Goal: Transaction & Acquisition: Purchase product/service

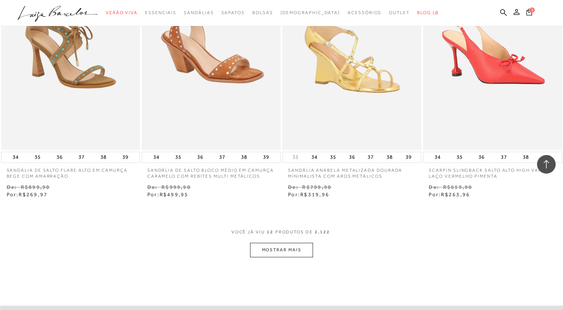
scroll to position [657, 0]
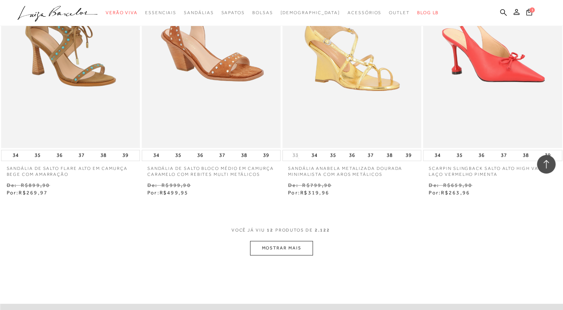
click at [293, 249] on button "MOSTRAR MAIS" at bounding box center [281, 248] width 63 height 15
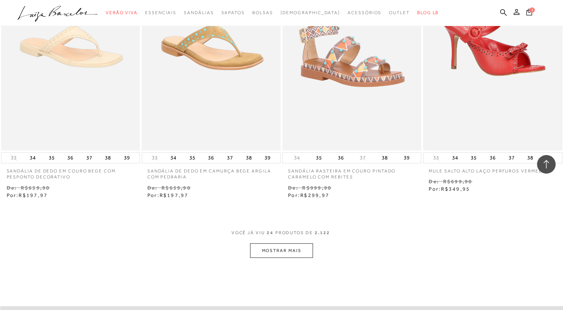
scroll to position [1449, 0]
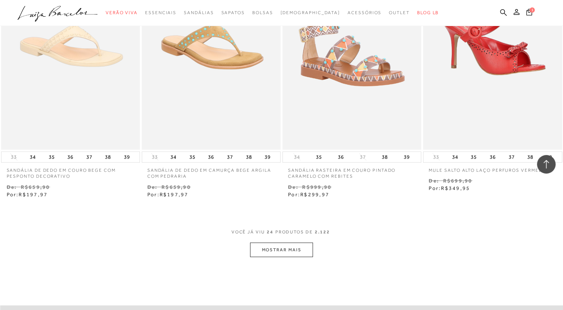
click at [297, 250] on button "MOSTRAR MAIS" at bounding box center [281, 250] width 63 height 15
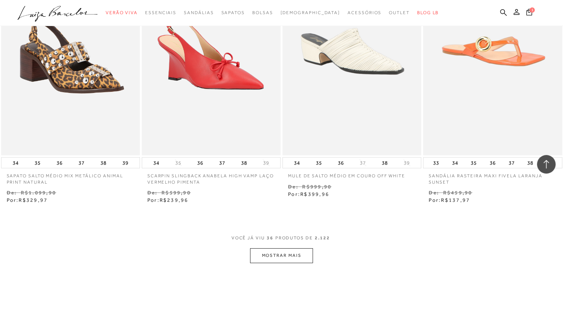
scroll to position [2238, 0]
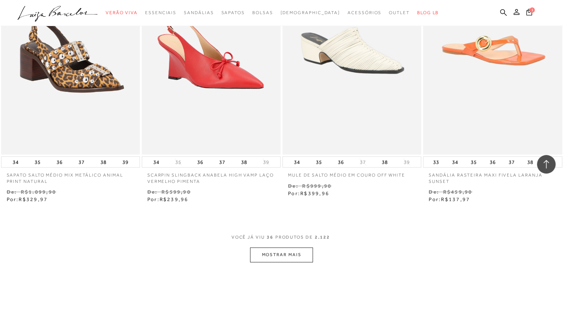
click at [291, 254] on button "MOSTRAR MAIS" at bounding box center [281, 255] width 63 height 15
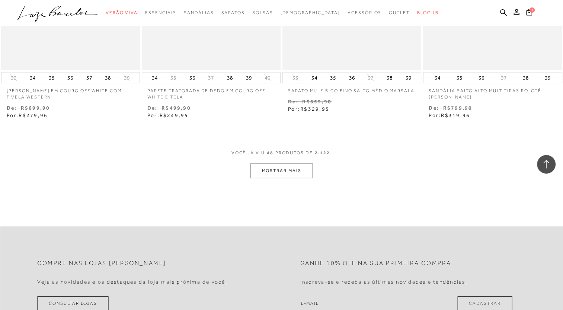
scroll to position [3118, 0]
click at [287, 170] on button "MOSTRAR MAIS" at bounding box center [281, 170] width 63 height 15
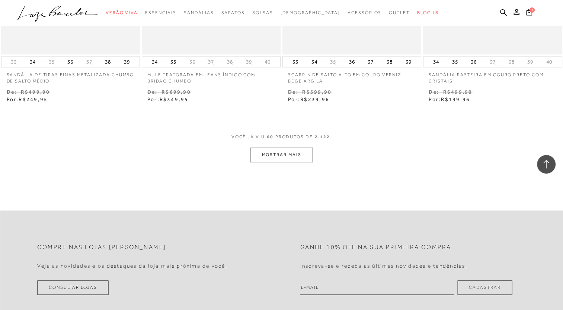
scroll to position [3928, 0]
click at [295, 154] on button "MOSTRAR MAIS" at bounding box center [281, 153] width 63 height 15
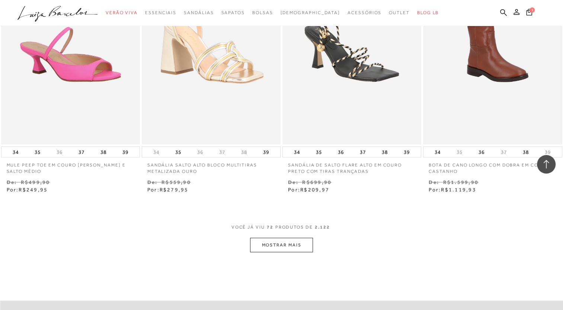
scroll to position [4630, 0]
click at [302, 248] on button "MOSTRAR MAIS" at bounding box center [281, 245] width 63 height 15
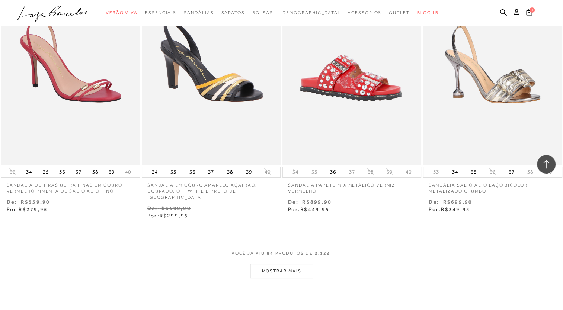
scroll to position [5405, 0]
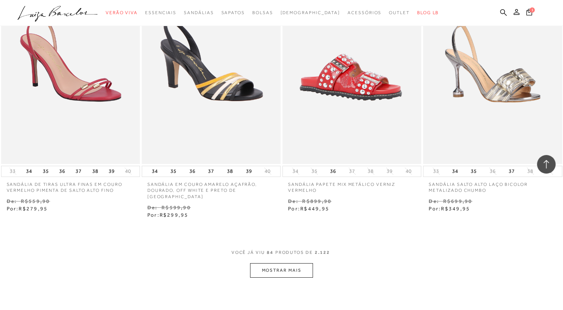
click at [302, 264] on button "MOSTRAR MAIS" at bounding box center [281, 271] width 63 height 15
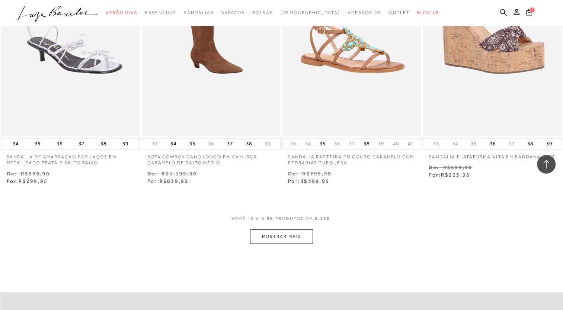
scroll to position [6234, 0]
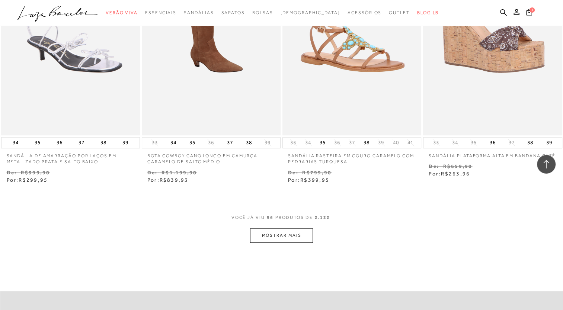
click at [299, 229] on button "MOSTRAR MAIS" at bounding box center [281, 236] width 63 height 15
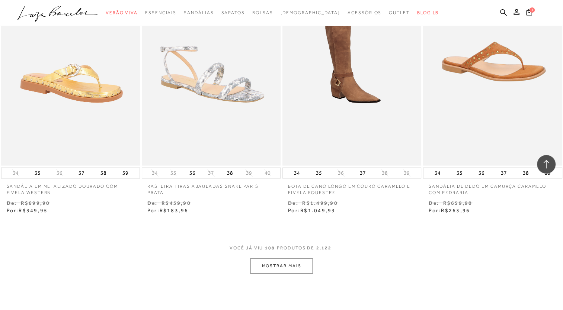
scroll to position [6993, 0]
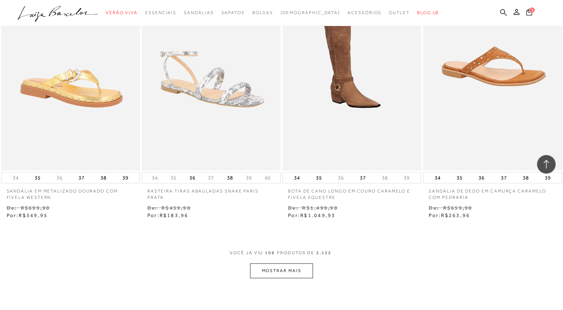
click at [304, 264] on button "MOSTRAR MAIS" at bounding box center [281, 271] width 63 height 15
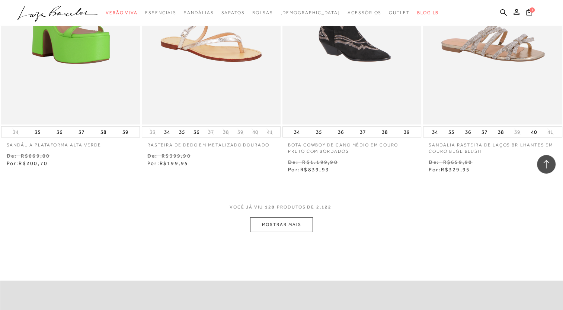
scroll to position [7833, 0]
click at [301, 221] on button "MOSTRAR MAIS" at bounding box center [281, 224] width 63 height 15
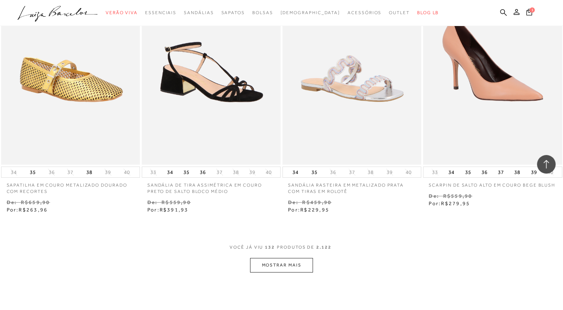
scroll to position [8588, 0]
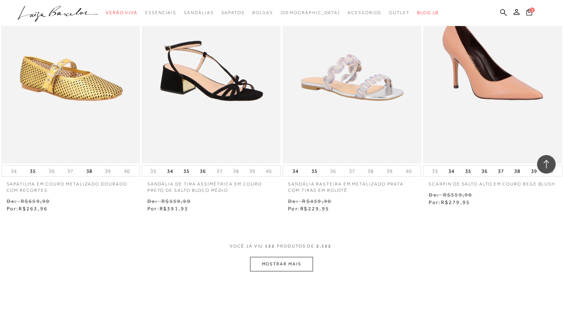
click at [302, 257] on button "MOSTRAR MAIS" at bounding box center [281, 264] width 63 height 15
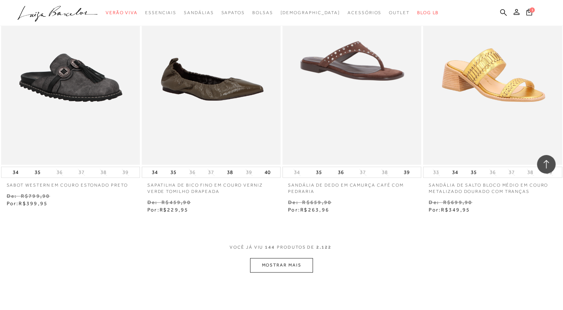
scroll to position [9382, 0]
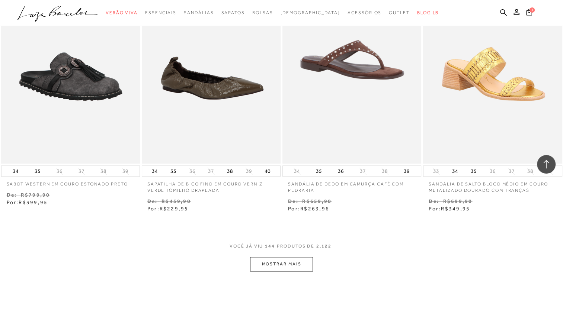
click at [304, 257] on button "MOSTRAR MAIS" at bounding box center [281, 264] width 63 height 15
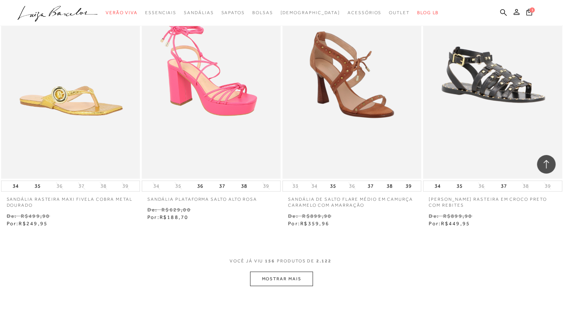
scroll to position [10149, 0]
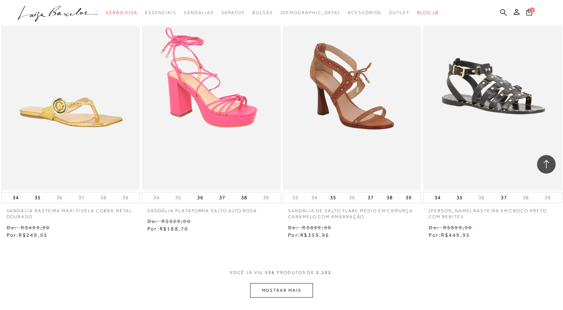
click at [299, 284] on button "MOSTRAR MAIS" at bounding box center [281, 291] width 63 height 15
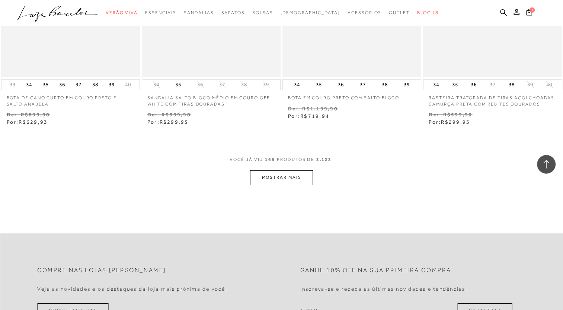
scroll to position [11056, 0]
click at [283, 171] on button "MOSTRAR MAIS" at bounding box center [281, 178] width 63 height 15
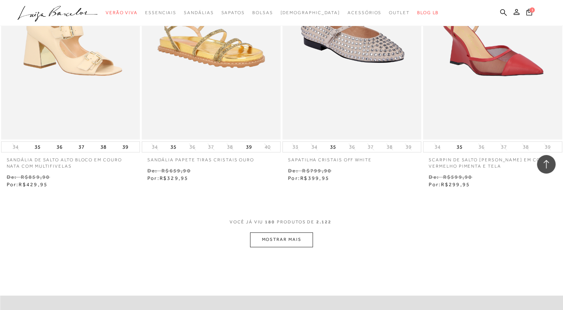
scroll to position [11789, 0]
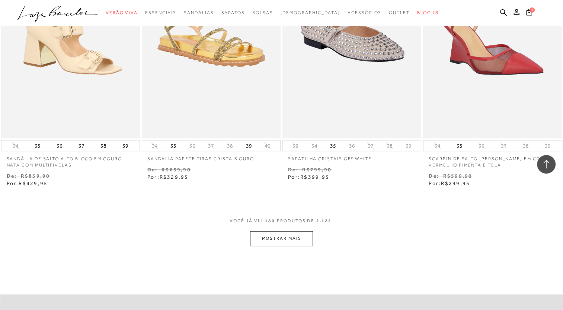
click at [283, 234] on button "MOSTRAR MAIS" at bounding box center [281, 239] width 63 height 15
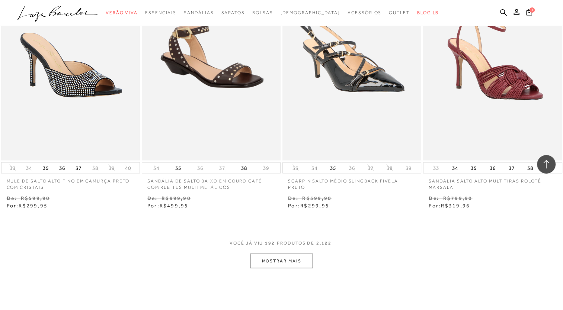
scroll to position [12562, 0]
click at [297, 253] on button "MOSTRAR MAIS" at bounding box center [281, 260] width 63 height 15
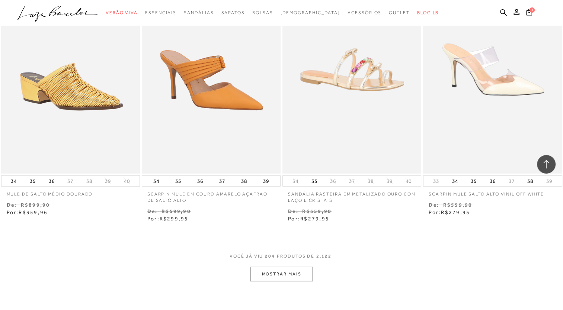
scroll to position [13346, 0]
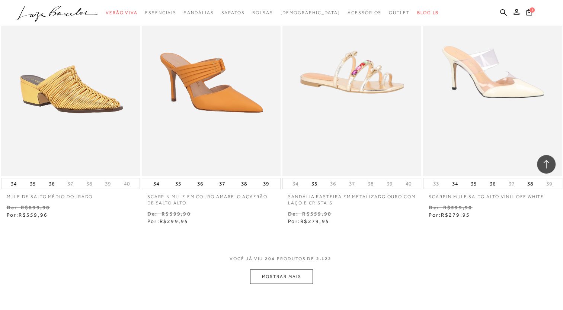
click at [275, 270] on button "MOSTRAR MAIS" at bounding box center [281, 277] width 63 height 15
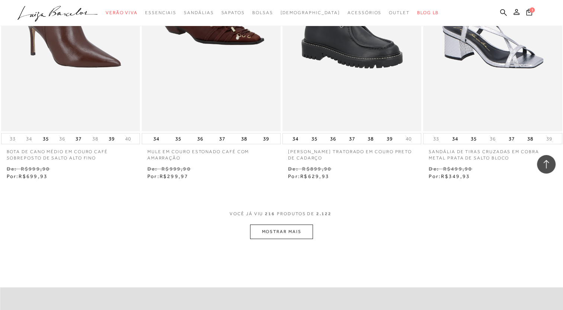
scroll to position [14187, 0]
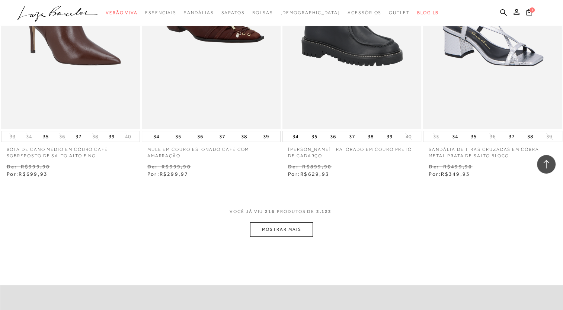
click at [293, 223] on button "MOSTRAR MAIS" at bounding box center [281, 230] width 63 height 15
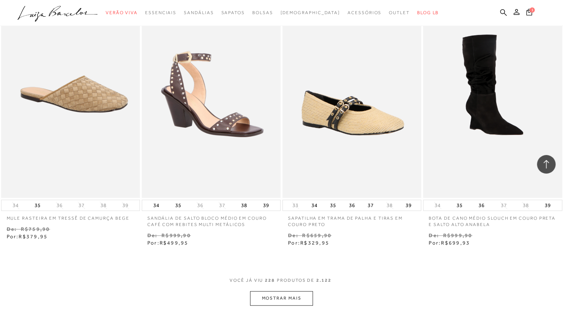
scroll to position [14912, 0]
click at [302, 291] on button "MOSTRAR MAIS" at bounding box center [281, 298] width 63 height 15
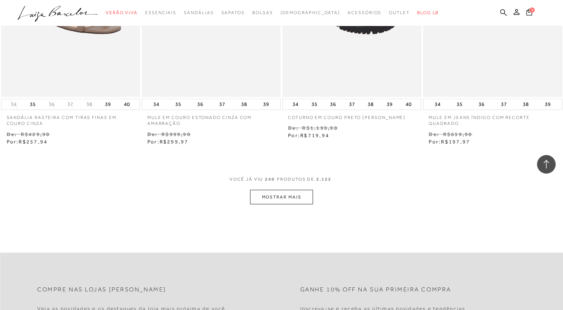
scroll to position [15807, 0]
click at [300, 191] on button "MOSTRAR MAIS" at bounding box center [281, 198] width 63 height 15
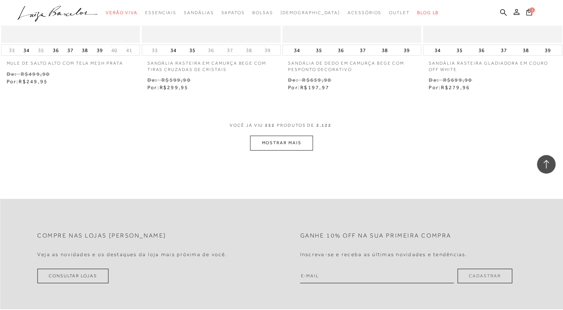
scroll to position [16596, 0]
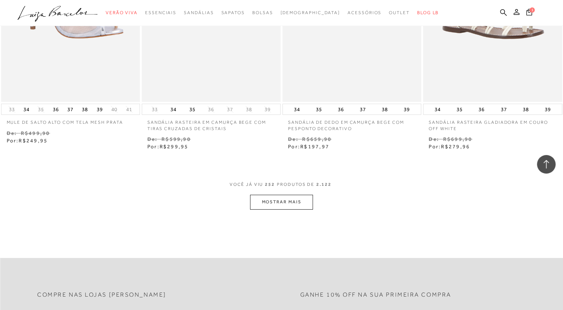
click at [270, 195] on button "MOSTRAR MAIS" at bounding box center [281, 202] width 63 height 15
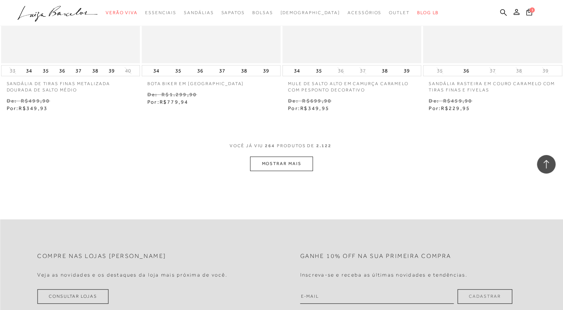
scroll to position [17430, 0]
click at [294, 156] on button "MOSTRAR MAIS" at bounding box center [281, 163] width 63 height 15
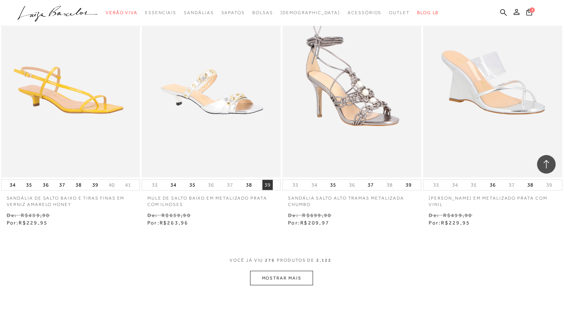
scroll to position [18109, 0]
click at [302, 271] on button "MOSTRAR MAIS" at bounding box center [281, 278] width 63 height 15
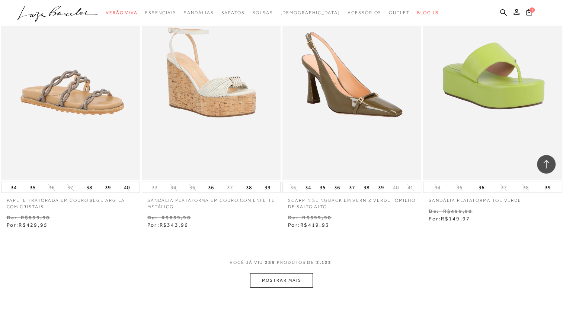
scroll to position [18917, 0]
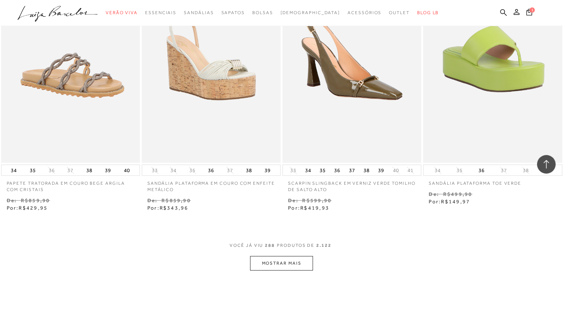
click at [287, 256] on button "MOSTRAR MAIS" at bounding box center [281, 263] width 63 height 15
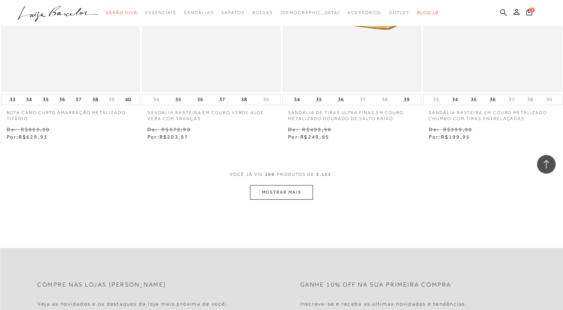
scroll to position [19783, 0]
click at [271, 185] on button "MOSTRAR MAIS" at bounding box center [281, 192] width 63 height 15
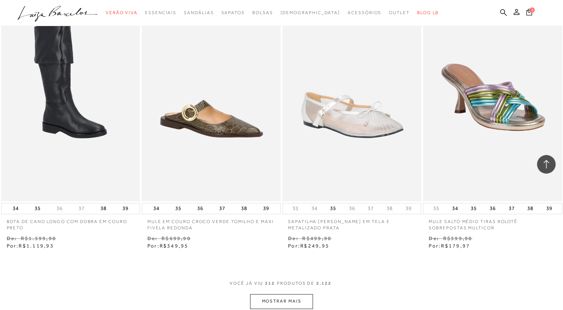
scroll to position [20468, 0]
click at [307, 294] on button "MOSTRAR MAIS" at bounding box center [281, 301] width 63 height 15
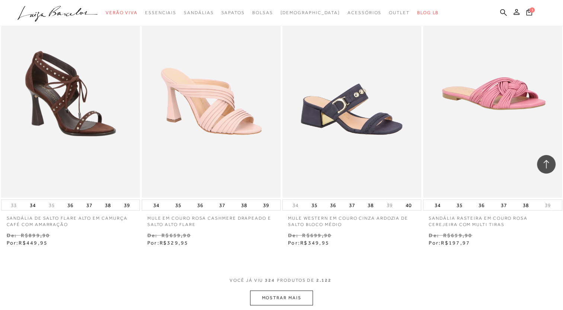
scroll to position [21303, 0]
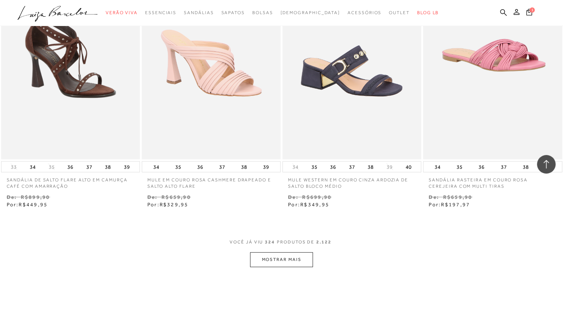
click at [292, 253] on button "MOSTRAR MAIS" at bounding box center [281, 260] width 63 height 15
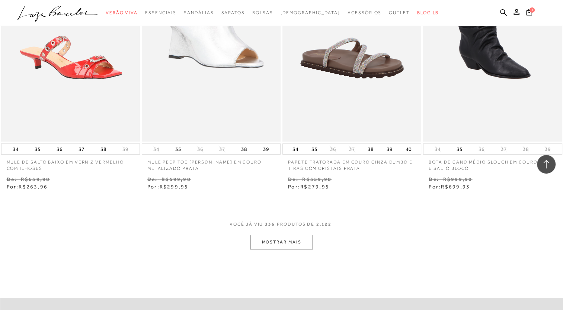
scroll to position [22115, 0]
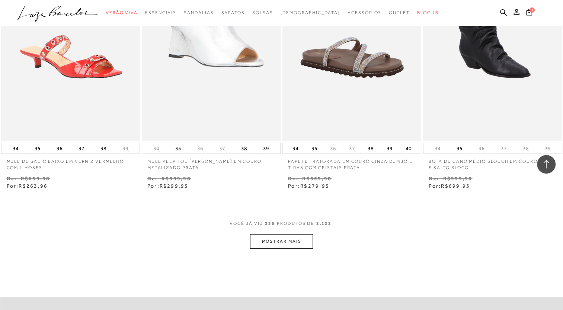
click at [302, 235] on button "MOSTRAR MAIS" at bounding box center [281, 242] width 63 height 15
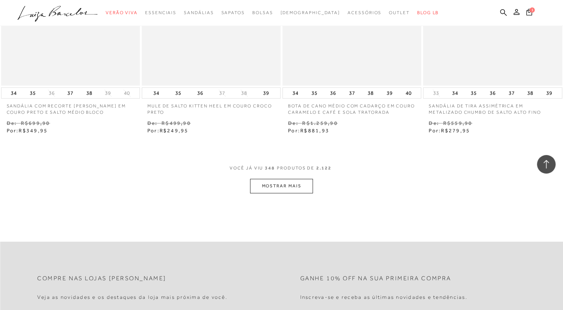
scroll to position [22966, 0]
click at [270, 178] on button "MOSTRAR MAIS" at bounding box center [281, 185] width 63 height 15
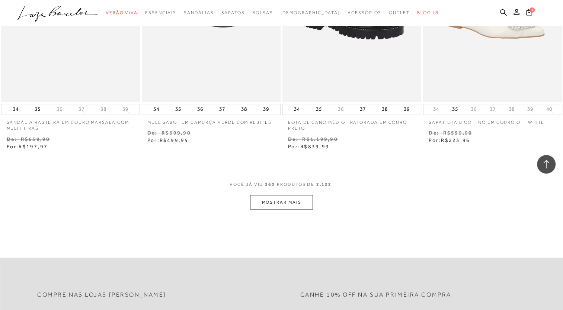
scroll to position [23751, 0]
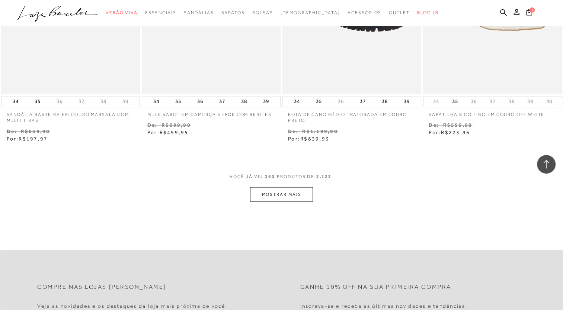
click at [291, 187] on button "MOSTRAR MAIS" at bounding box center [281, 194] width 63 height 15
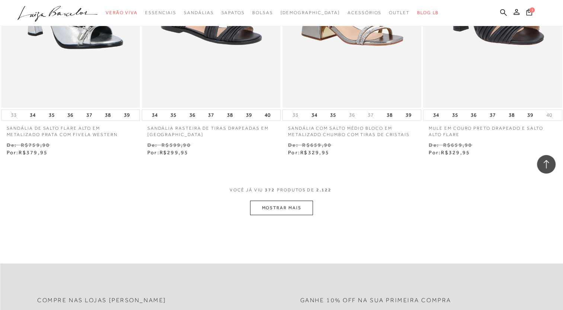
scroll to position [24532, 0]
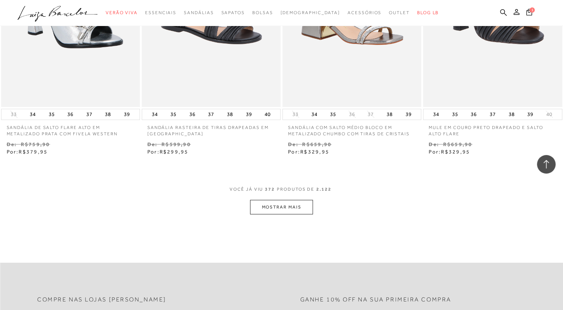
click at [281, 200] on button "MOSTRAR MAIS" at bounding box center [281, 207] width 63 height 15
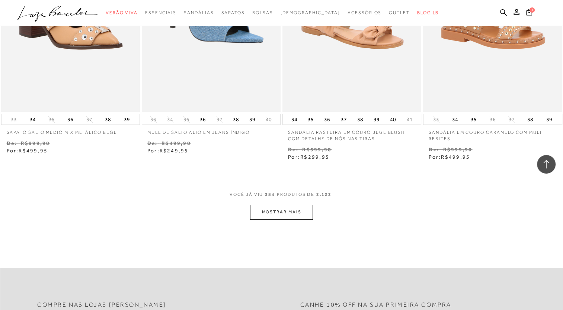
scroll to position [25321, 0]
click at [272, 205] on button "MOSTRAR MAIS" at bounding box center [281, 212] width 63 height 15
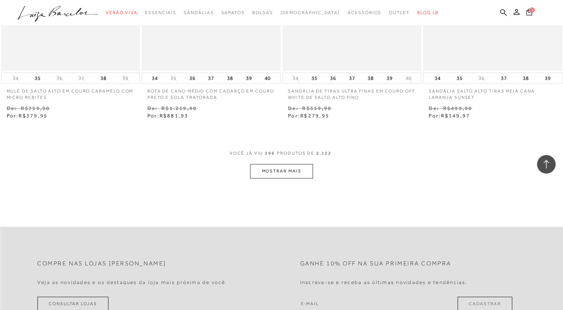
scroll to position [26157, 0]
click at [293, 163] on button "MOSTRAR MAIS" at bounding box center [281, 170] width 63 height 15
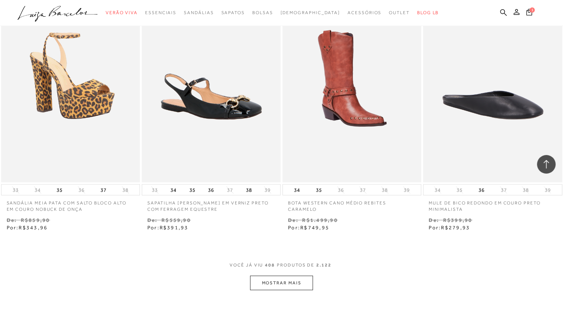
scroll to position [26839, 0]
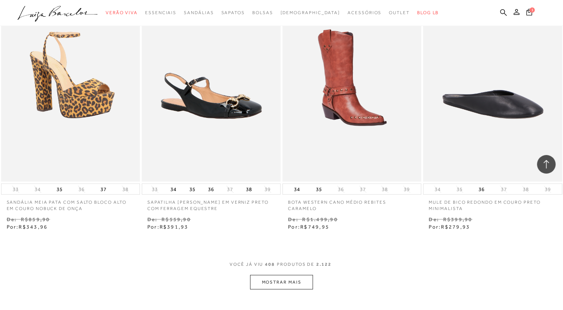
click at [301, 275] on button "MOSTRAR MAIS" at bounding box center [281, 282] width 63 height 15
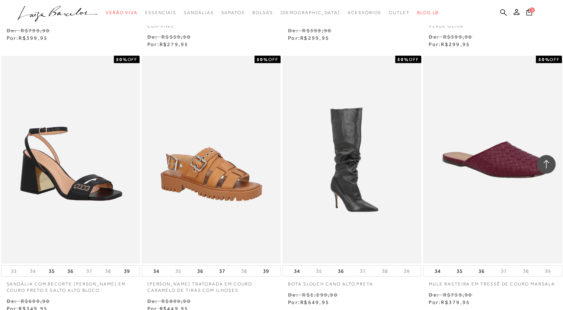
scroll to position [27504, 0]
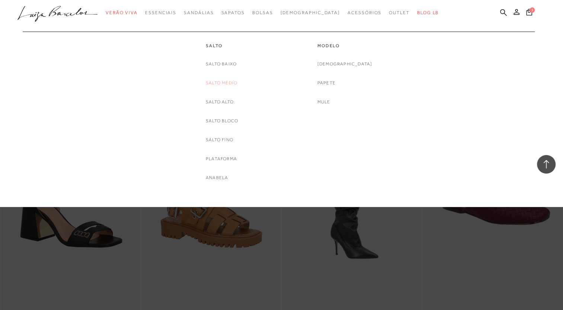
click at [232, 80] on link "Salto Médio" at bounding box center [222, 83] width 32 height 8
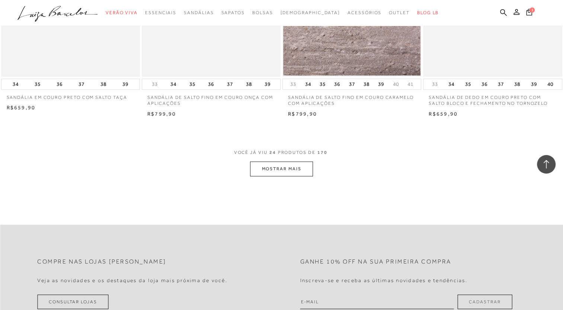
scroll to position [1471, 0]
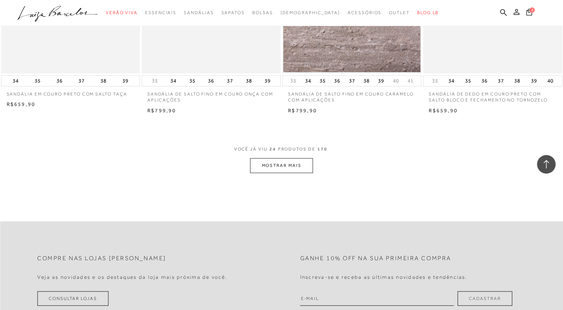
click at [307, 164] on button "MOSTRAR MAIS" at bounding box center [281, 166] width 63 height 15
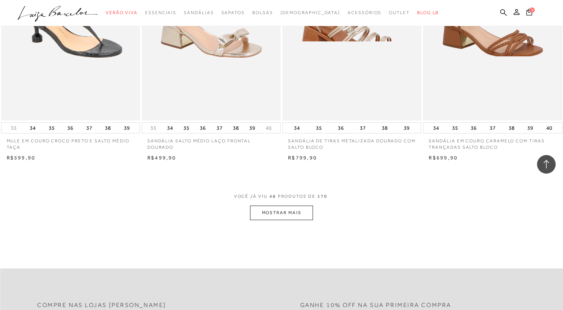
scroll to position [2982, 0]
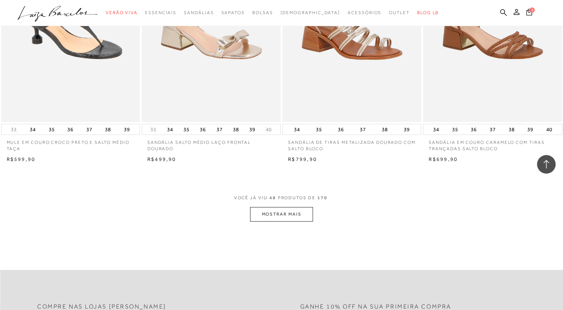
click at [296, 211] on button "MOSTRAR MAIS" at bounding box center [281, 214] width 63 height 15
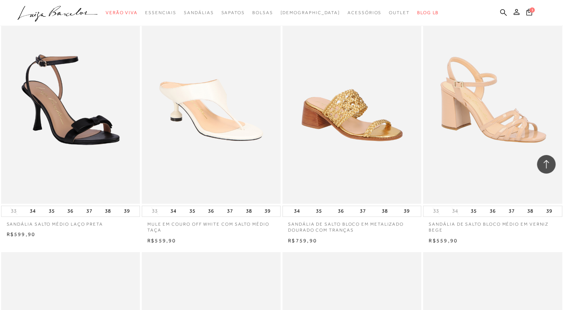
scroll to position [3669, 0]
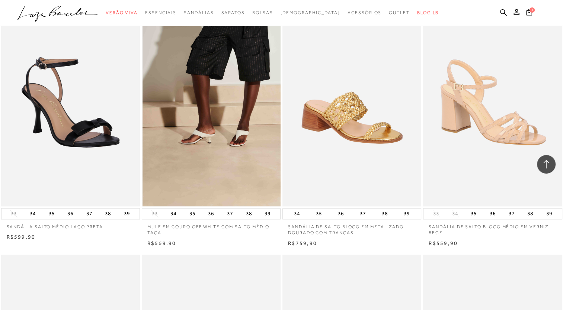
click at [214, 139] on img at bounding box center [212, 102] width 138 height 208
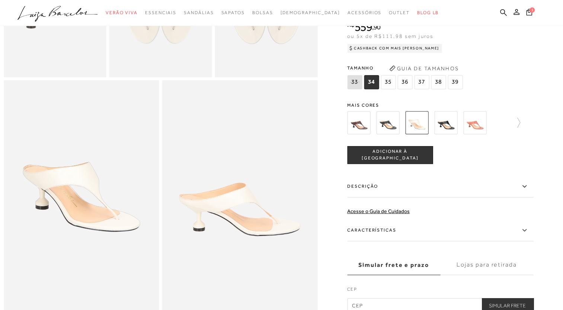
scroll to position [364, 0]
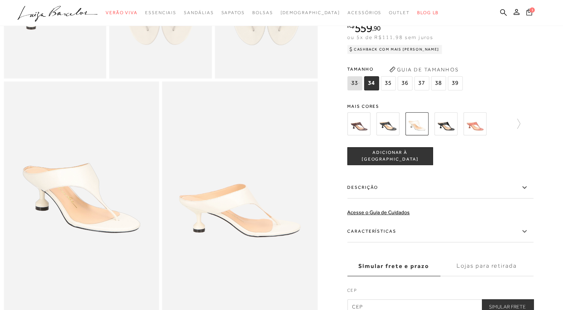
click at [530, 12] on icon at bounding box center [529, 12] width 6 height 7
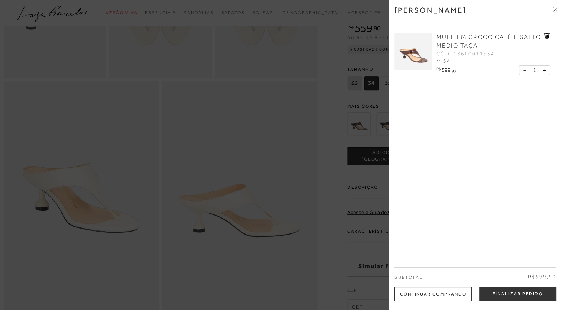
click at [547, 34] on icon at bounding box center [547, 36] width 6 height 6
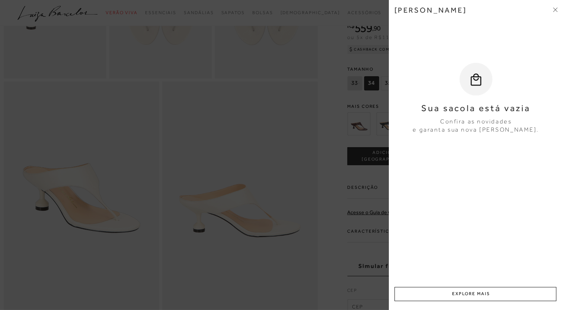
click at [558, 8] on div "Minha sacola Sua sacola está vazia Confira as novidades e garanta sua nova Luiz…" at bounding box center [476, 155] width 174 height 310
click at [555, 10] on icon at bounding box center [555, 9] width 4 height 4
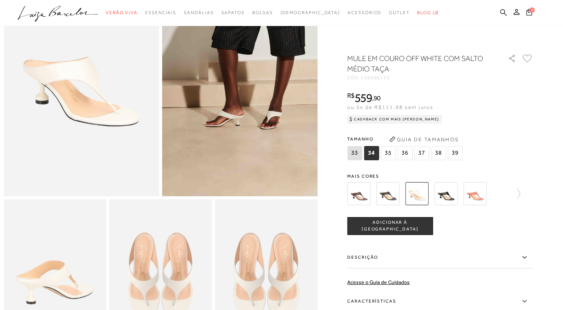
scroll to position [0, 0]
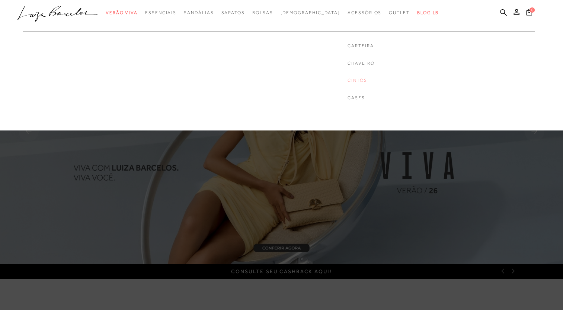
click at [348, 80] on link "Cintos" at bounding box center [361, 80] width 27 height 6
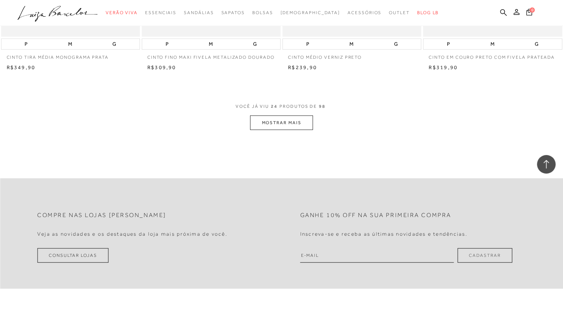
scroll to position [1510, 0]
click at [297, 125] on button "MOSTRAR MAIS" at bounding box center [281, 121] width 63 height 15
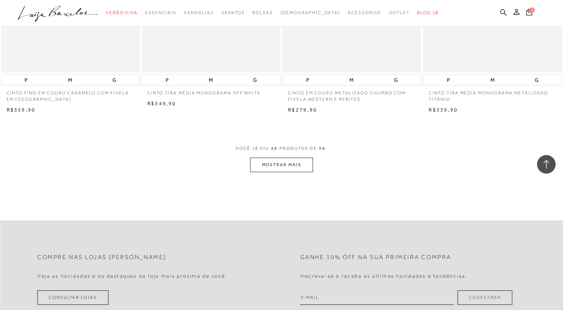
scroll to position [3007, 0]
click at [303, 168] on button "MOSTRAR MAIS" at bounding box center [281, 165] width 63 height 15
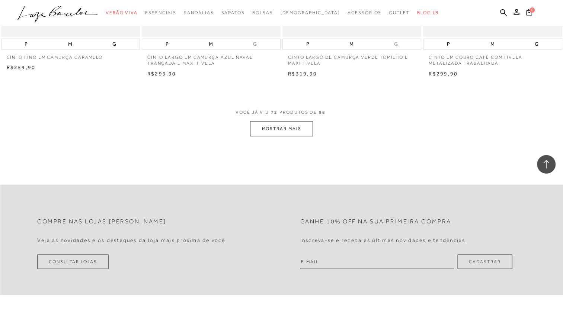
scroll to position [4586, 0]
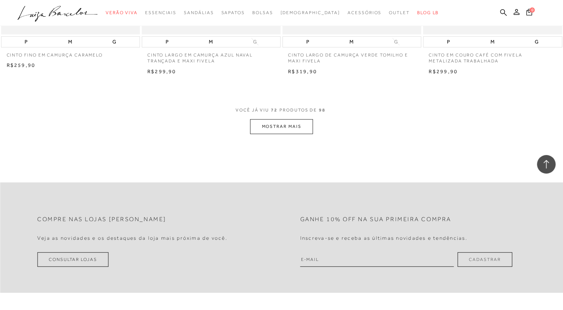
click at [275, 133] on button "MOSTRAR MAIS" at bounding box center [281, 126] width 63 height 15
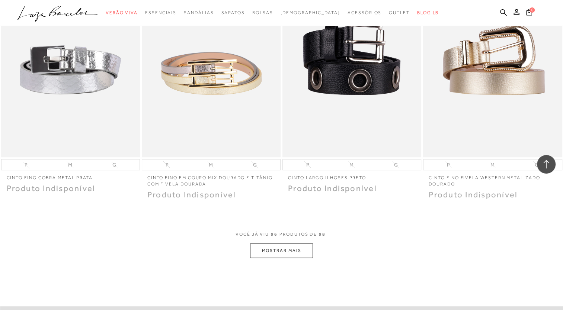
scroll to position [6006, 0]
click at [297, 251] on button "MOSTRAR MAIS" at bounding box center [281, 250] width 63 height 15
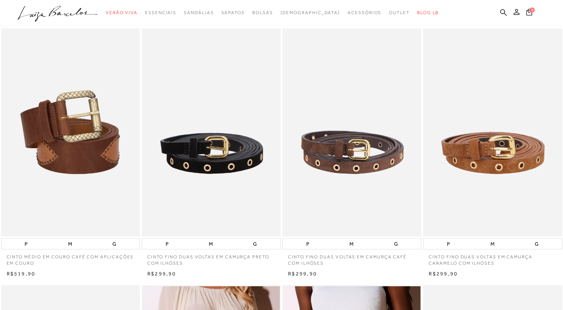
scroll to position [0, 0]
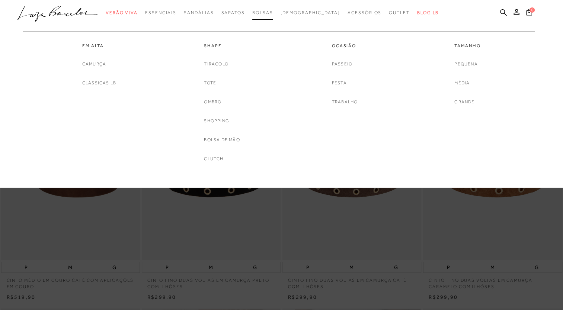
click at [273, 13] on span "Bolsas" at bounding box center [262, 12] width 21 height 5
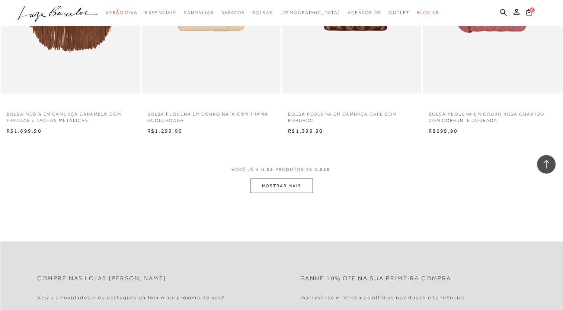
scroll to position [1450, 0]
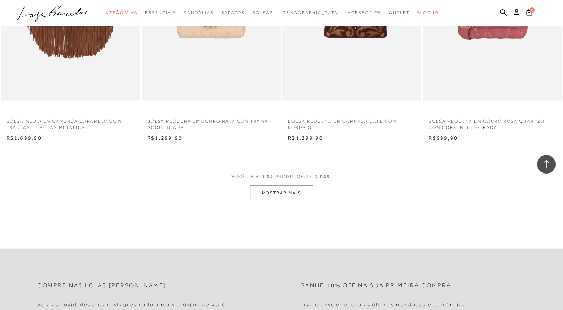
click at [301, 192] on button "MOSTRAR MAIS" at bounding box center [281, 193] width 63 height 15
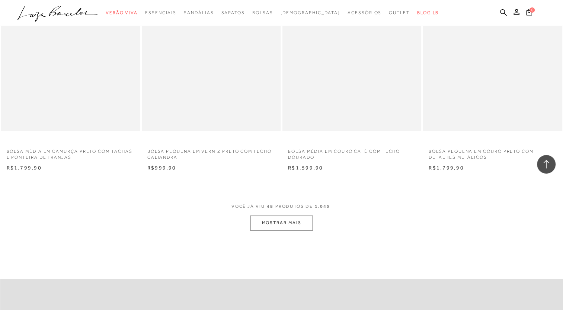
scroll to position [2965, 0]
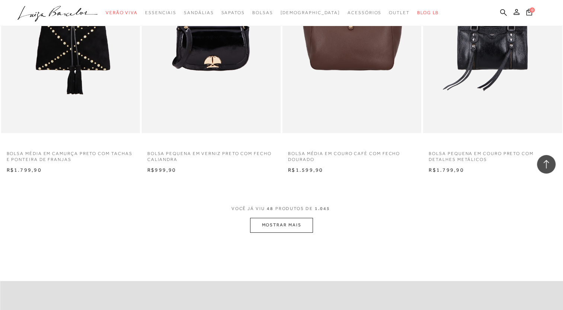
click at [306, 223] on button "MOSTRAR MAIS" at bounding box center [281, 225] width 63 height 15
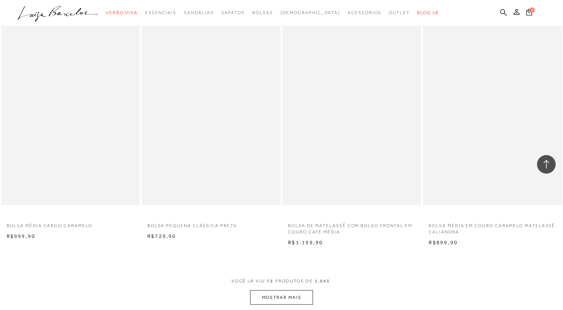
scroll to position [4566, 0]
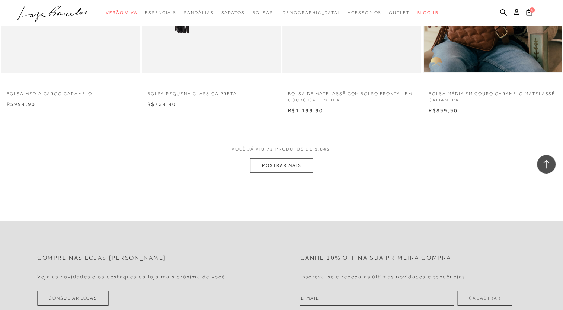
click at [296, 166] on button "MOSTRAR MAIS" at bounding box center [281, 166] width 63 height 15
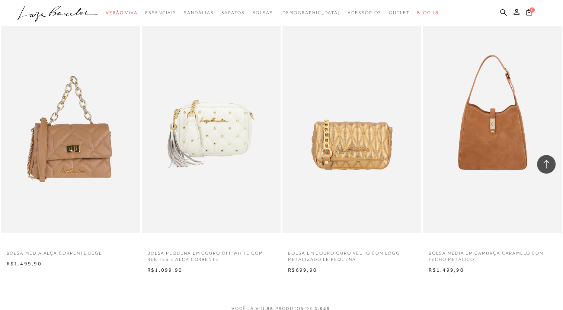
scroll to position [5945, 0]
